Goal: Information Seeking & Learning: Learn about a topic

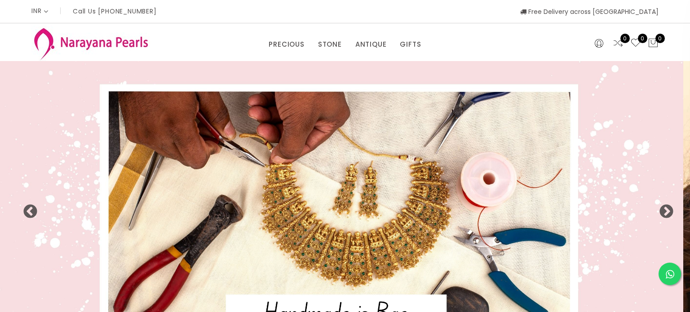
select select "INR"
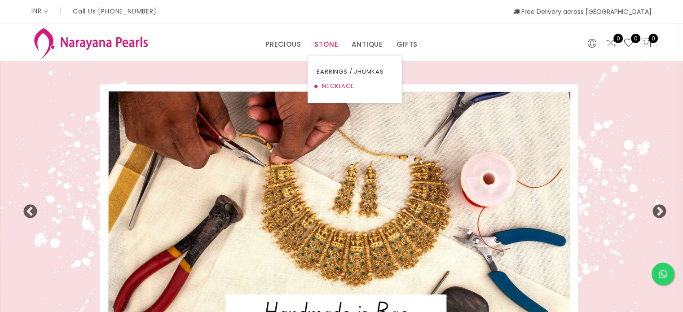
click at [328, 85] on link "NECKLACE" at bounding box center [355, 86] width 76 height 14
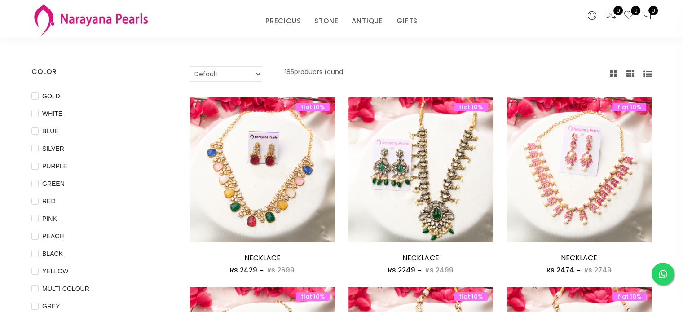
scroll to position [90, 0]
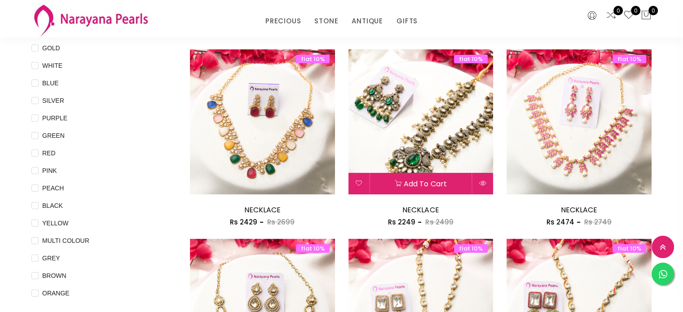
click at [424, 117] on img at bounding box center [421, 121] width 145 height 145
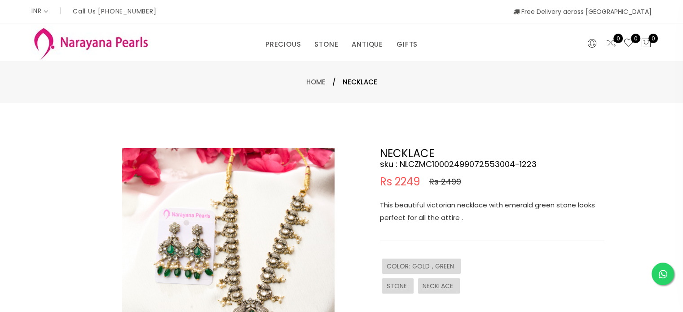
click at [234, 224] on img at bounding box center [228, 254] width 212 height 212
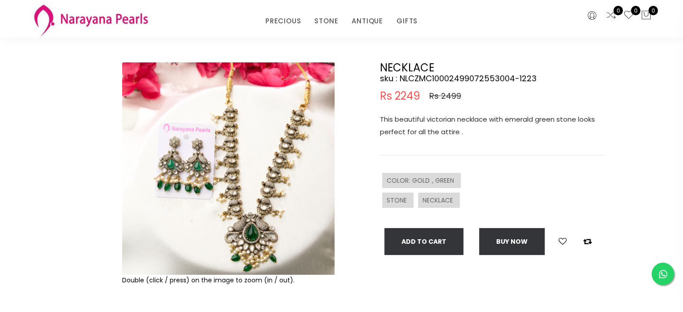
scroll to position [45, 0]
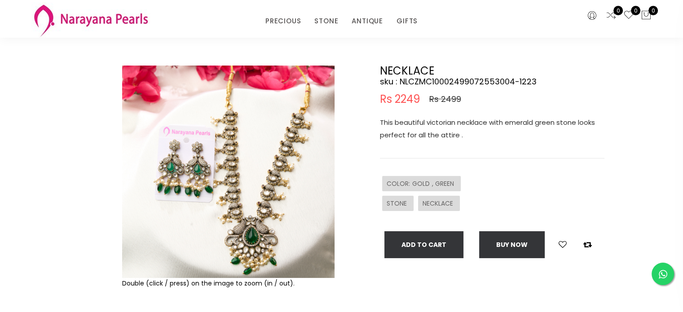
click at [183, 168] on img at bounding box center [228, 172] width 212 height 212
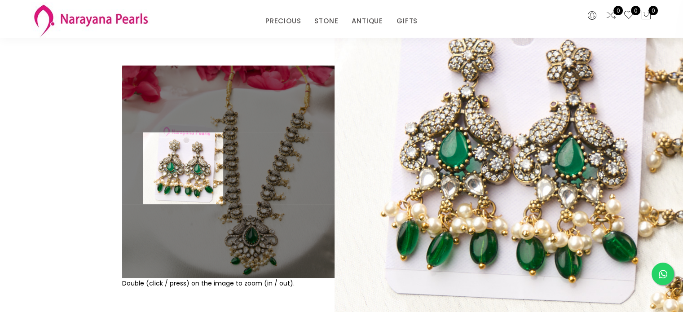
click at [183, 168] on img at bounding box center [228, 172] width 212 height 212
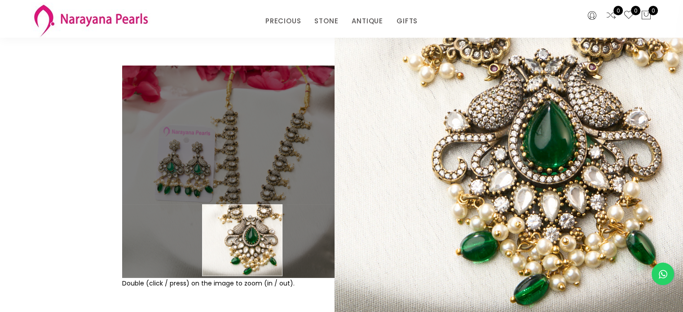
drag, startPoint x: 243, startPoint y: 240, endPoint x: 213, endPoint y: 238, distance: 29.7
click at [242, 240] on img at bounding box center [228, 172] width 212 height 212
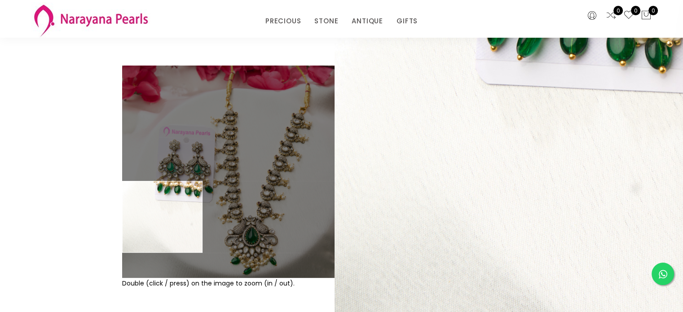
click at [85, 208] on div at bounding box center [98, 207] width 39 height 283
click at [156, 175] on img at bounding box center [228, 172] width 212 height 212
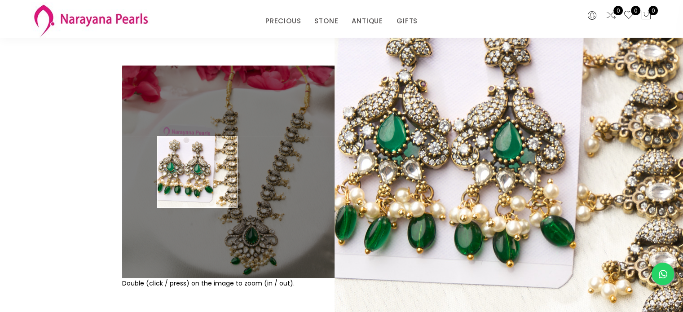
click at [204, 172] on img at bounding box center [228, 172] width 212 height 212
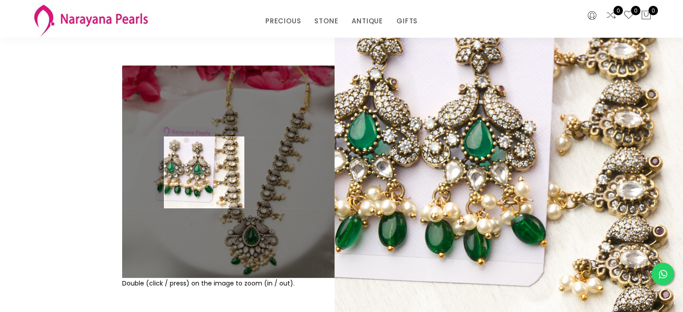
click at [204, 172] on img at bounding box center [228, 172] width 212 height 212
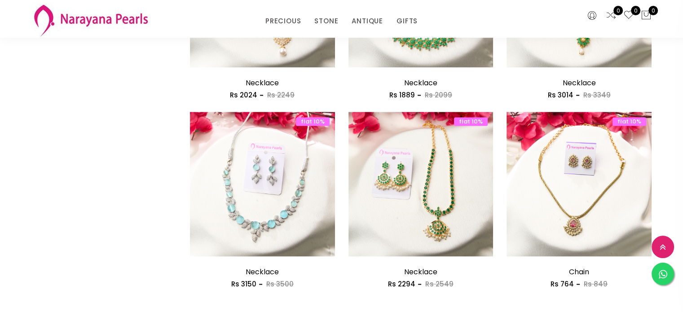
scroll to position [1213, 0]
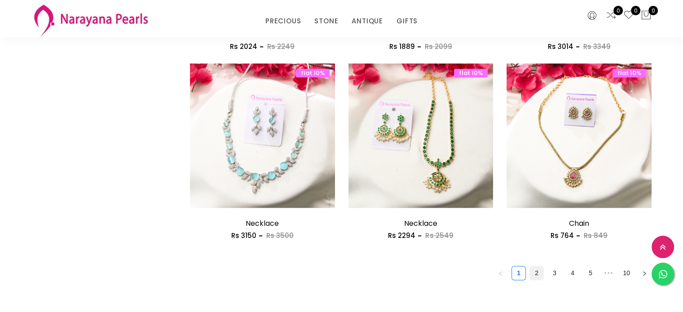
click at [533, 274] on link "2" at bounding box center [536, 272] width 13 height 13
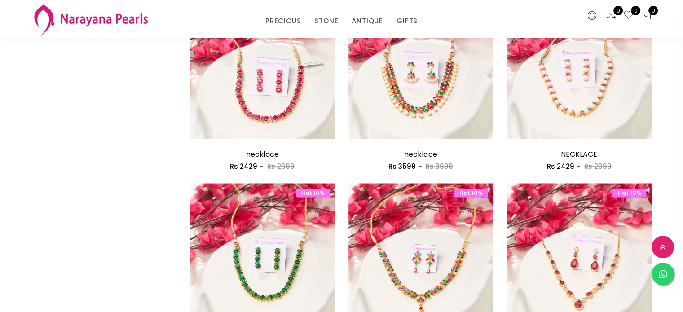
scroll to position [1213, 0]
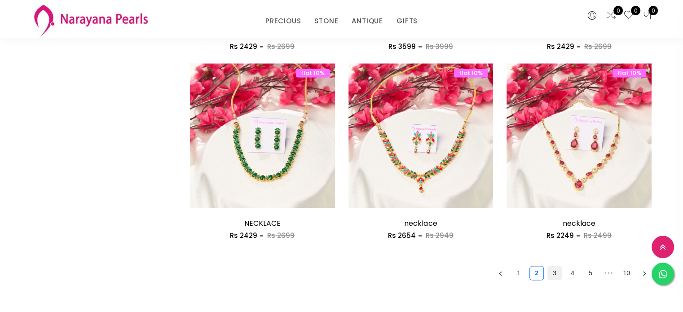
click at [557, 271] on link "3" at bounding box center [554, 272] width 13 height 13
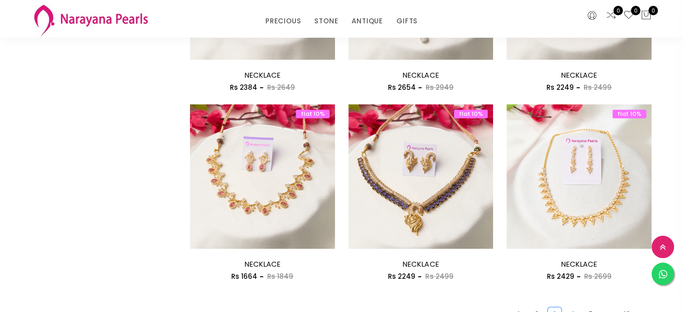
scroll to position [1302, 0]
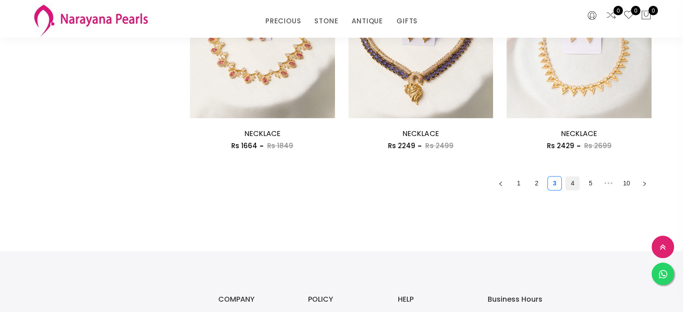
click at [575, 180] on link "4" at bounding box center [572, 183] width 13 height 13
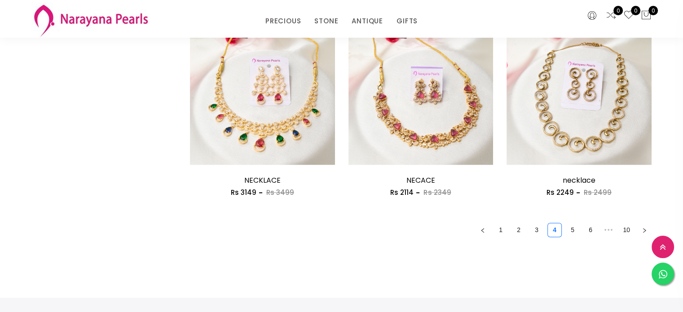
scroll to position [1258, 0]
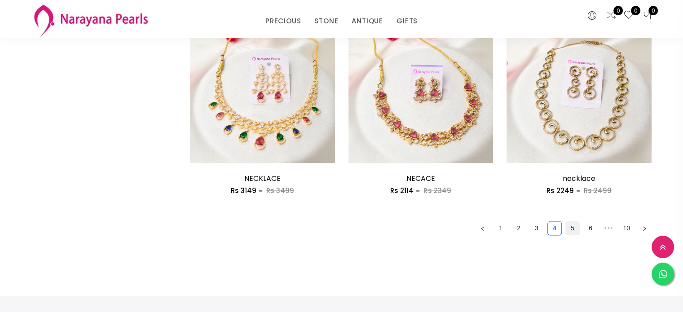
click at [572, 226] on link "5" at bounding box center [572, 227] width 13 height 13
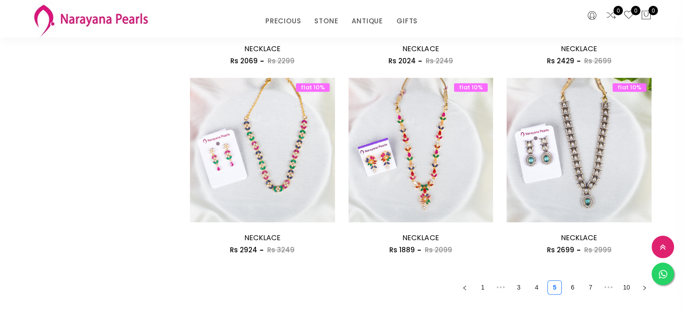
scroll to position [1213, 0]
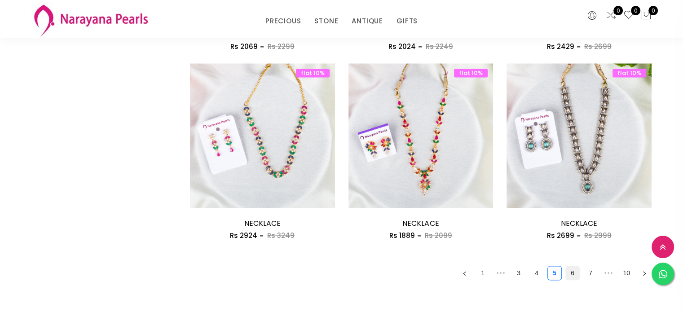
click at [576, 267] on link "6" at bounding box center [572, 272] width 13 height 13
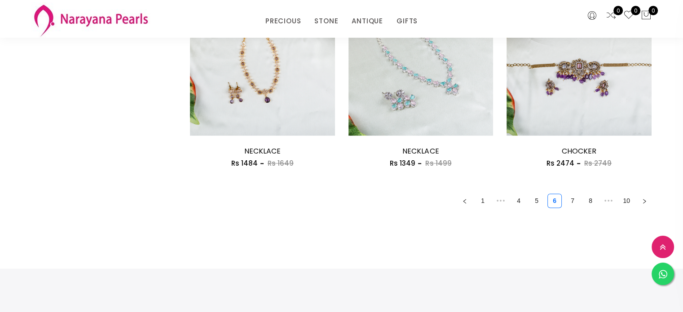
scroll to position [1347, 0]
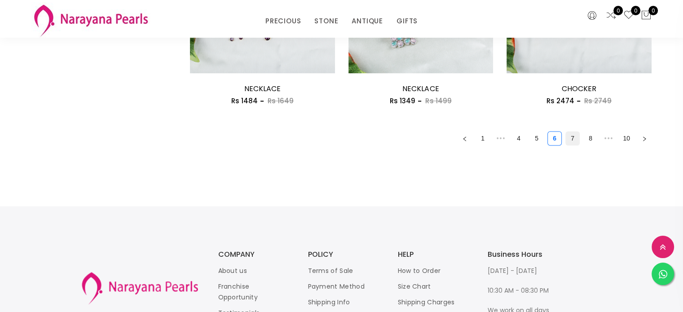
click at [570, 136] on link "7" at bounding box center [572, 138] width 13 height 13
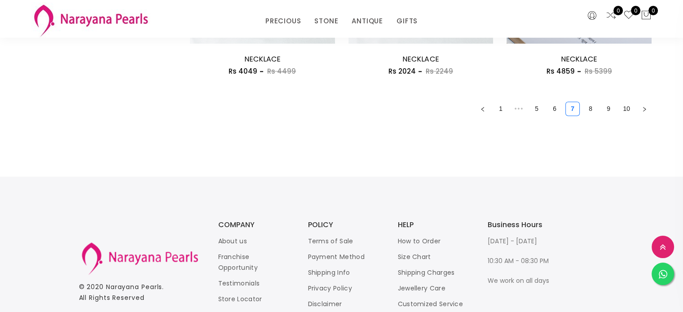
scroll to position [1392, 0]
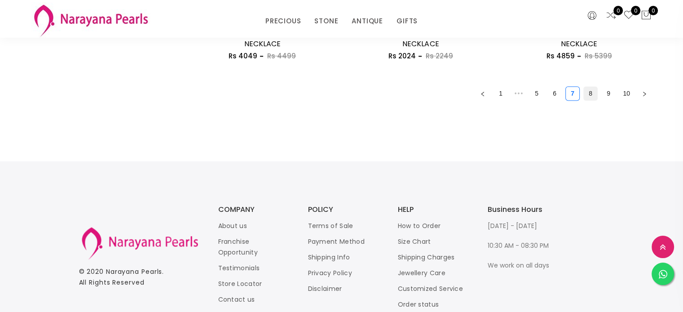
click at [590, 95] on link "8" at bounding box center [590, 93] width 13 height 13
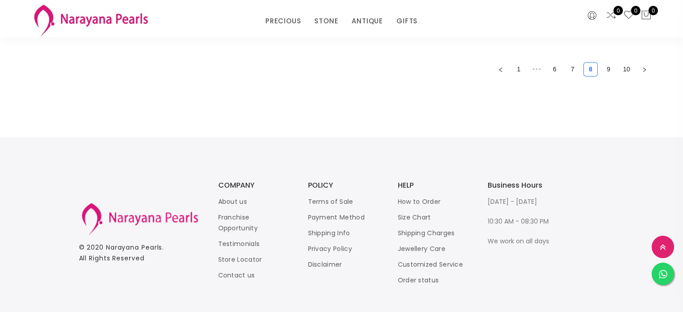
scroll to position [1434, 0]
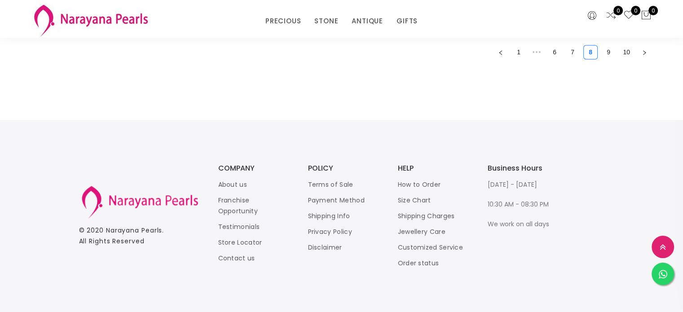
click at [611, 54] on link "9" at bounding box center [608, 51] width 13 height 13
